Goal: Task Accomplishment & Management: Manage account settings

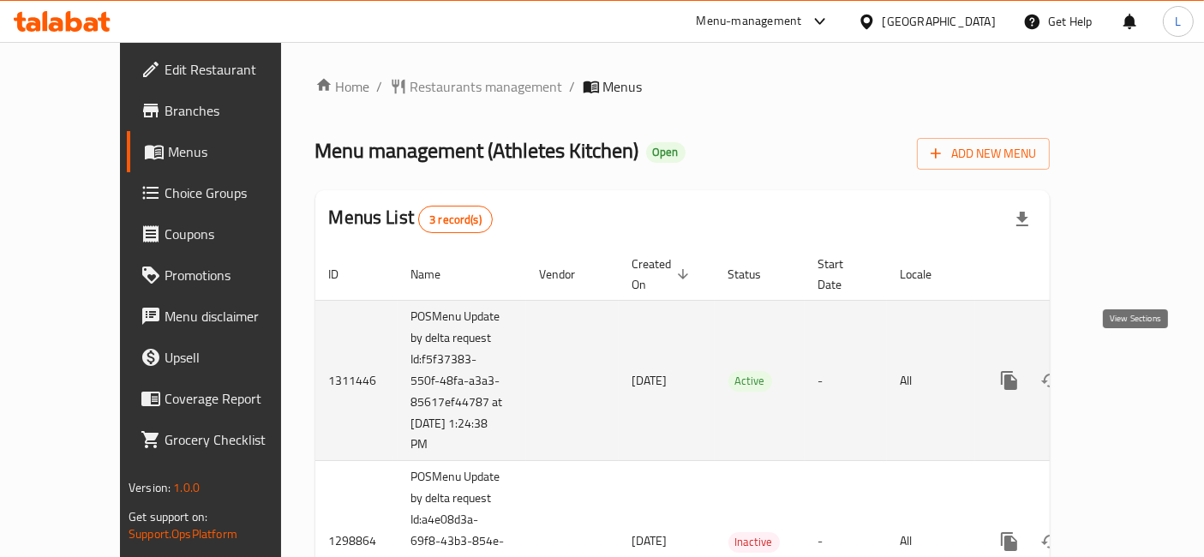
click at [1129, 370] on icon "enhanced table" at bounding box center [1133, 380] width 21 height 21
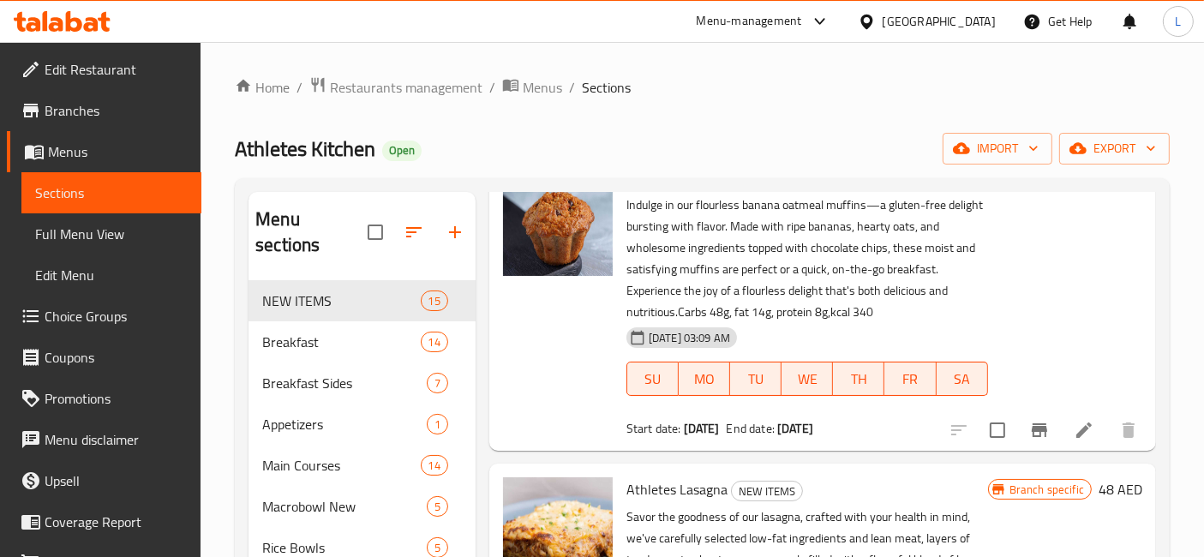
scroll to position [190, 0]
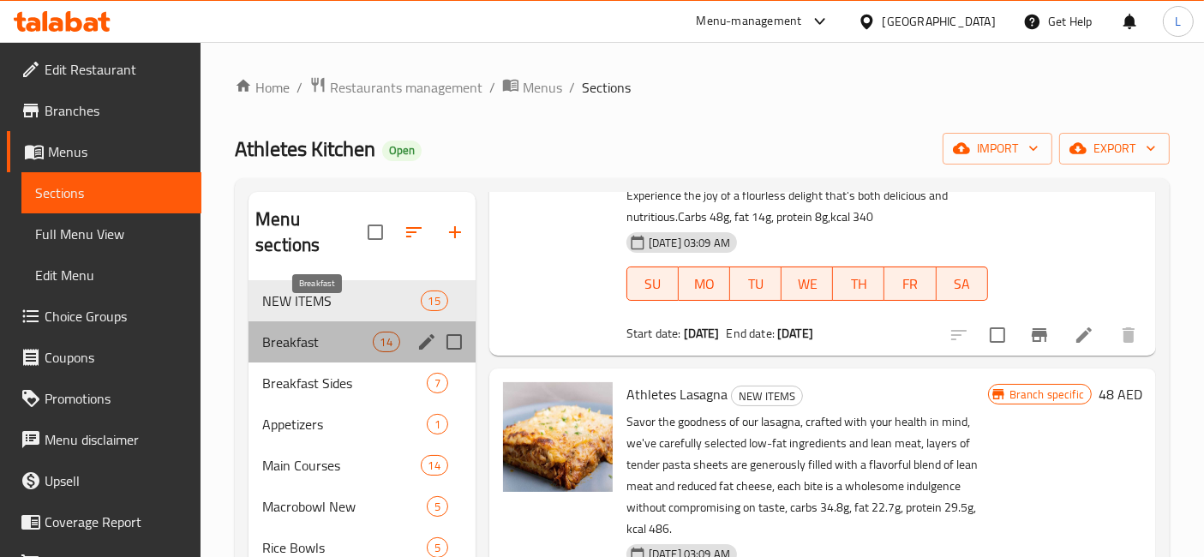
click at [298, 332] on span "Breakfast" at bounding box center [317, 342] width 110 height 21
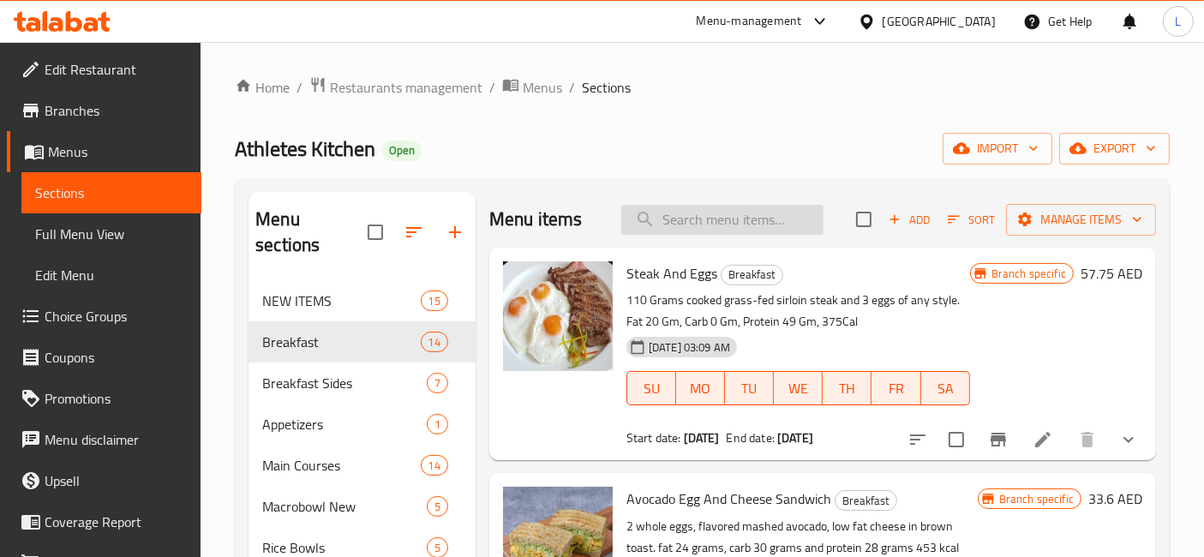
click at [722, 221] on input "search" at bounding box center [722, 220] width 202 height 30
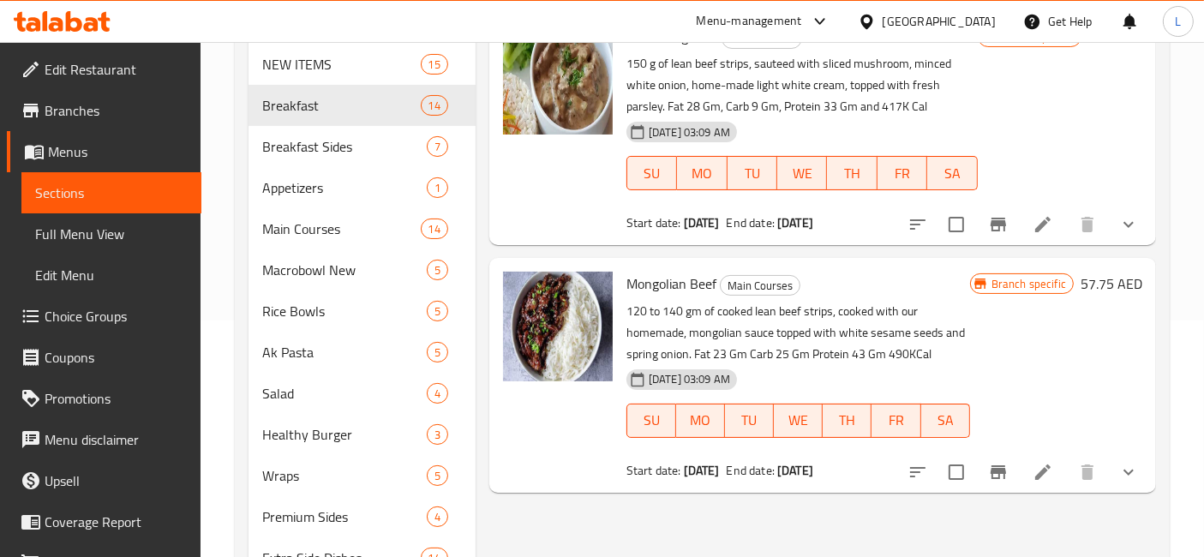
scroll to position [123, 0]
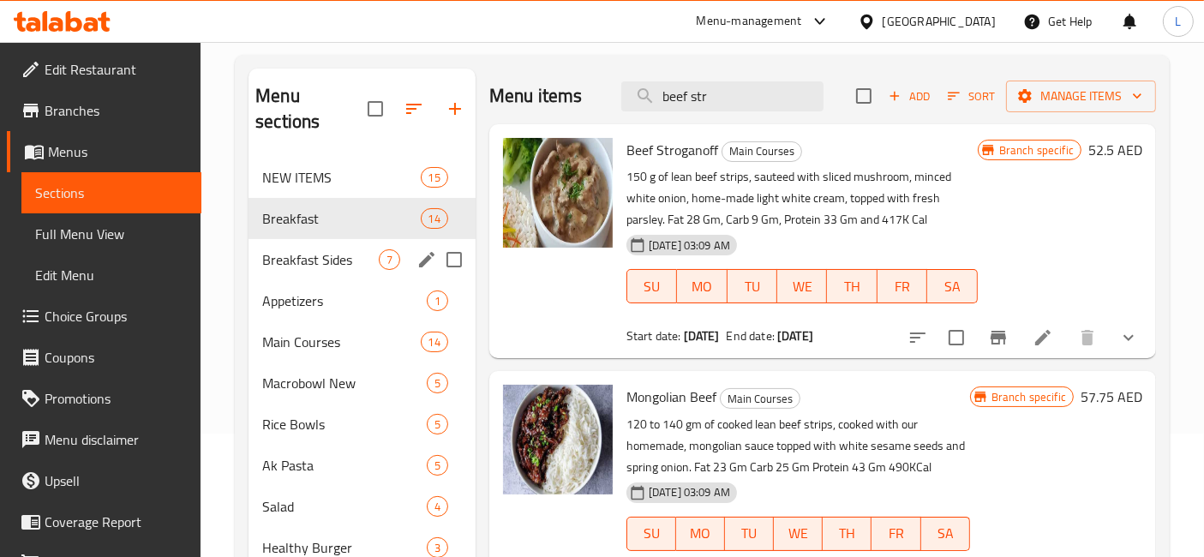
type input "beef str"
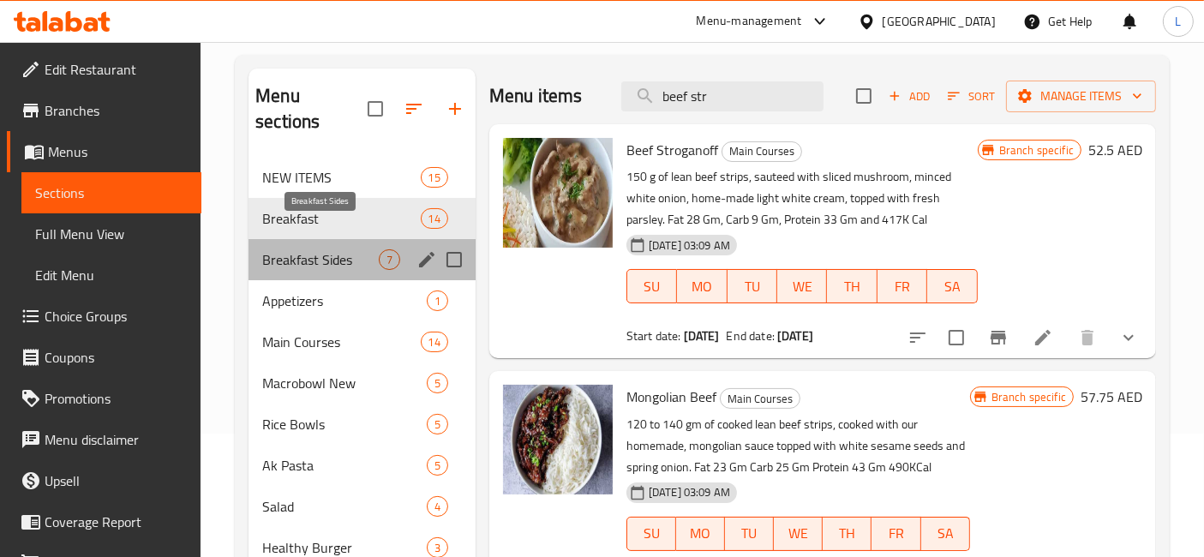
click at [304, 249] on span "Breakfast Sides" at bounding box center [320, 259] width 117 height 21
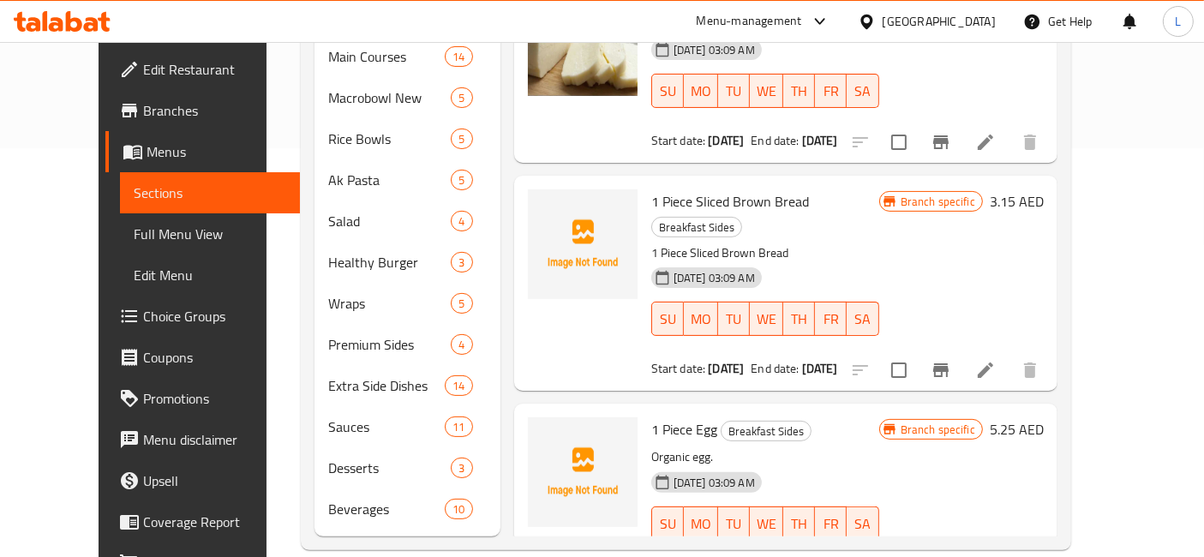
scroll to position [625, 0]
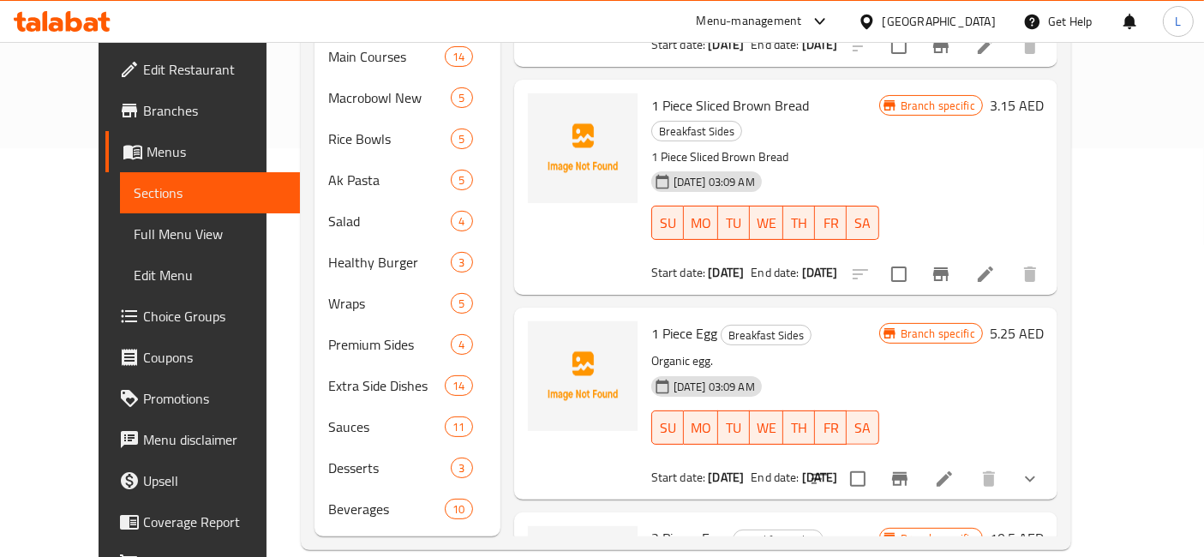
click at [86, 21] on icon at bounding box center [62, 21] width 97 height 21
